Goal: Task Accomplishment & Management: Complete application form

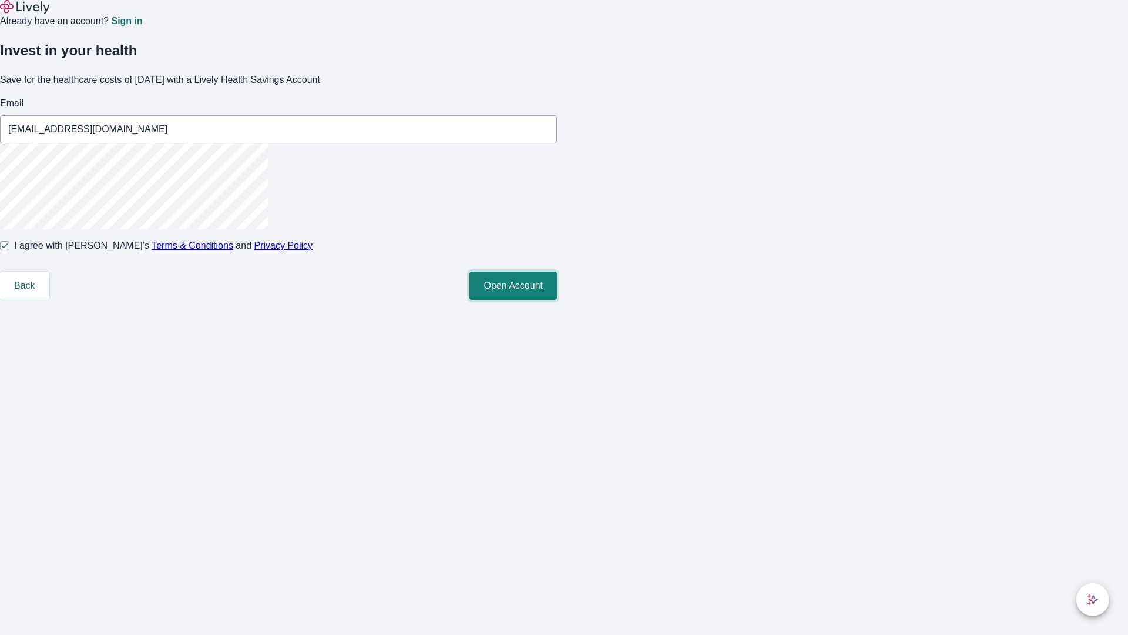
click at [557, 300] on button "Open Account" at bounding box center [514, 286] width 88 height 28
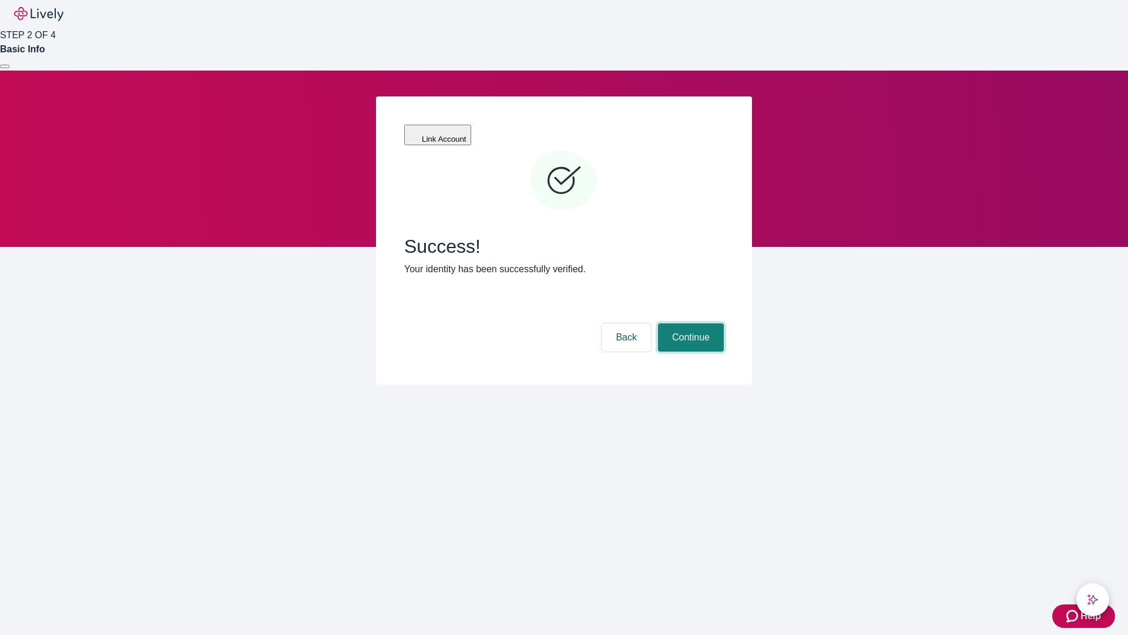
click at [689, 323] on button "Continue" at bounding box center [691, 337] width 66 height 28
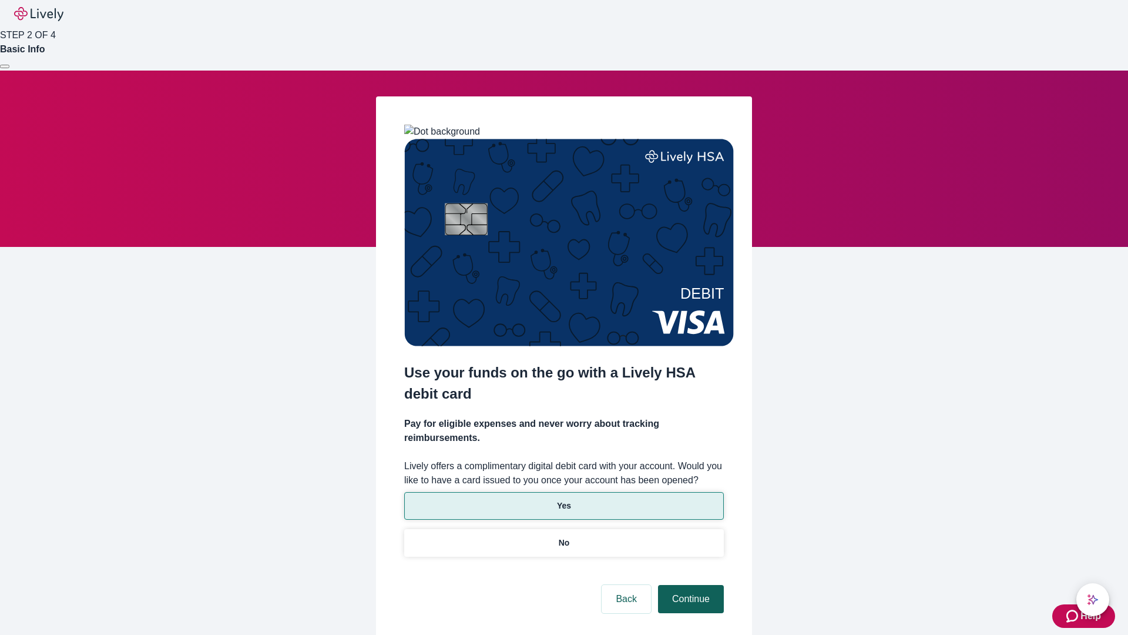
click at [564, 537] on p "No" at bounding box center [564, 543] width 11 height 12
click at [689, 585] on button "Continue" at bounding box center [691, 599] width 66 height 28
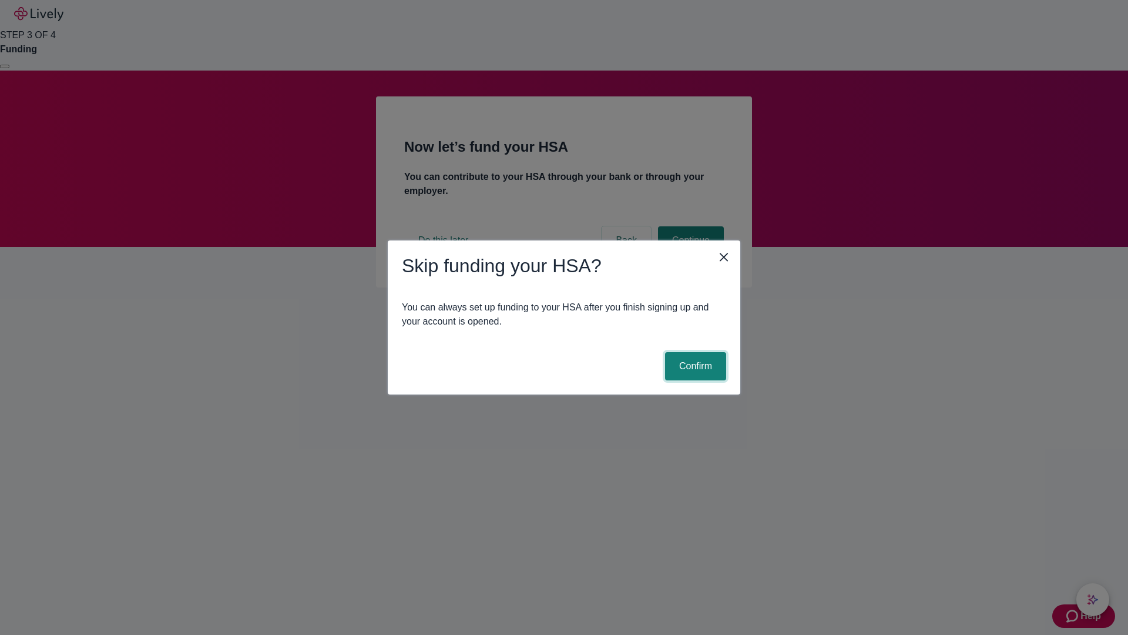
click at [694, 366] on button "Confirm" at bounding box center [695, 366] width 61 height 28
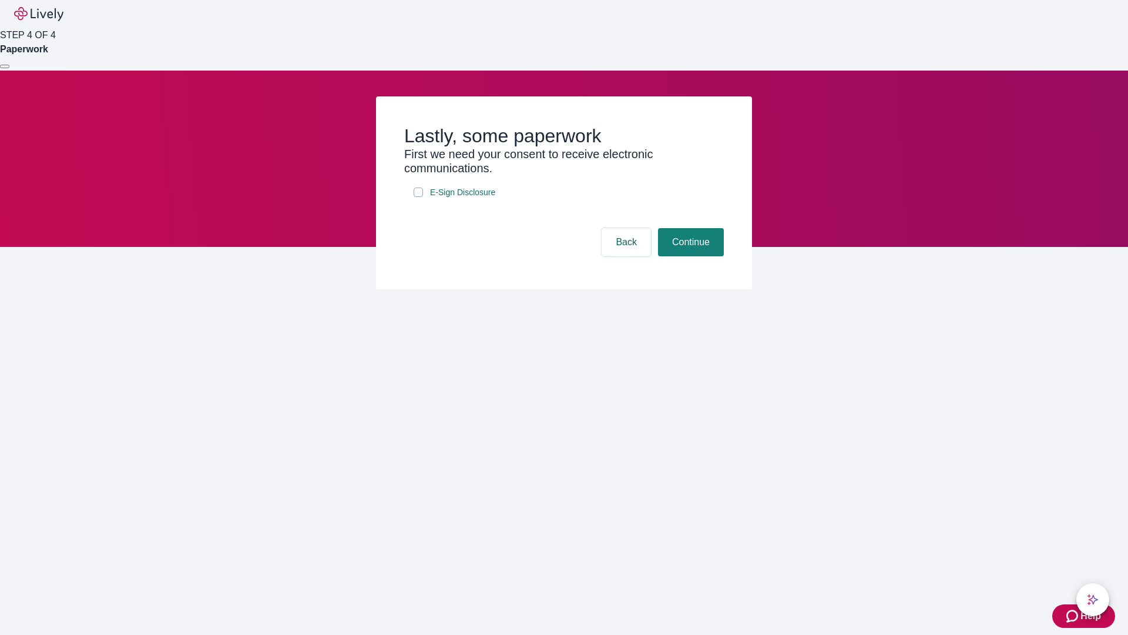
click at [418, 197] on input "E-Sign Disclosure" at bounding box center [418, 191] width 9 height 9
checkbox input "true"
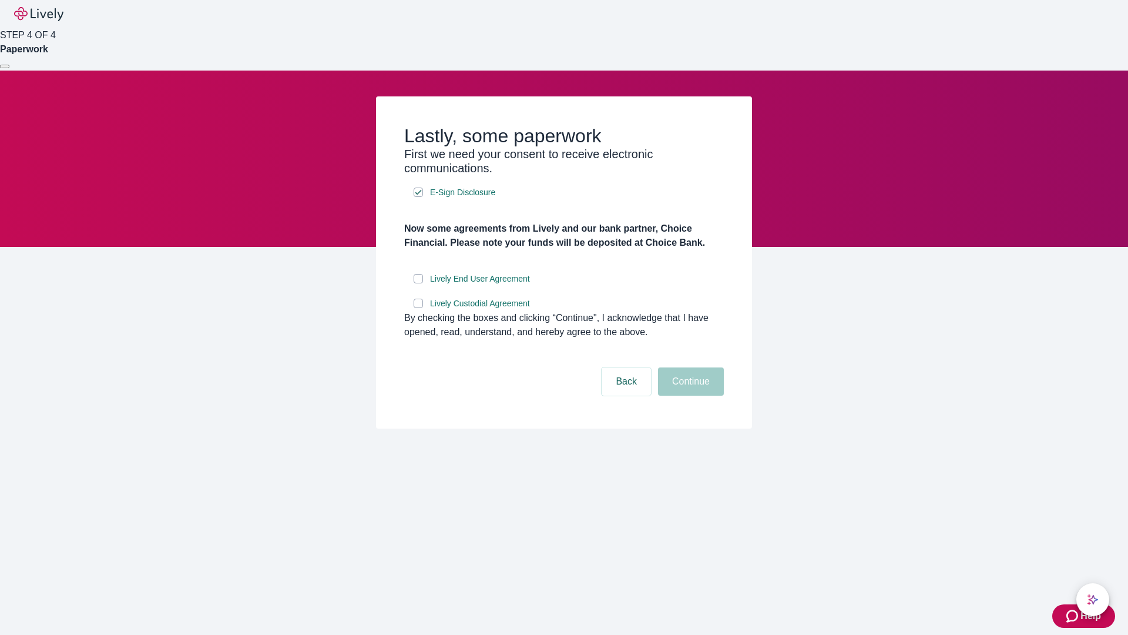
click at [418, 283] on input "Lively End User Agreement" at bounding box center [418, 278] width 9 height 9
checkbox input "true"
click at [418, 308] on input "Lively Custodial Agreement" at bounding box center [418, 303] width 9 height 9
checkbox input "true"
click at [689, 396] on button "Continue" at bounding box center [691, 381] width 66 height 28
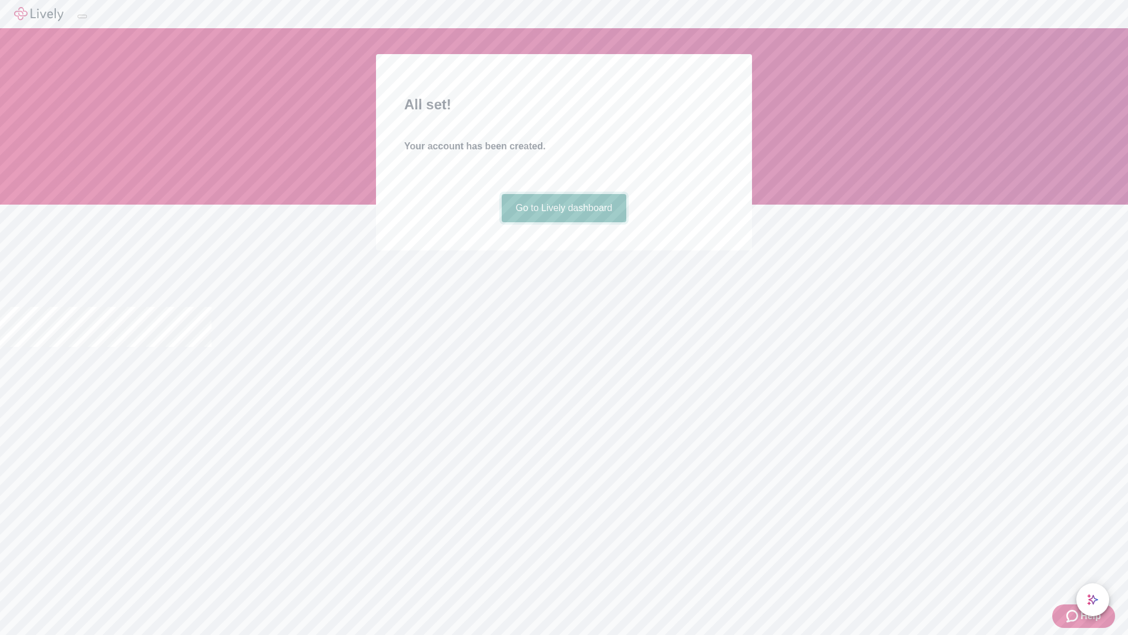
click at [564, 222] on link "Go to Lively dashboard" at bounding box center [564, 208] width 125 height 28
